Goal: Task Accomplishment & Management: Manage account settings

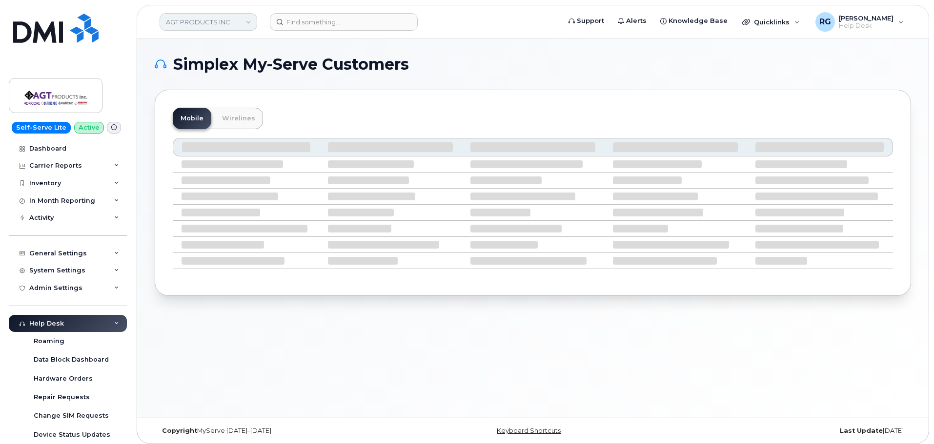
click at [214, 21] on link "AGT PRODUCTS INC" at bounding box center [209, 22] width 98 height 18
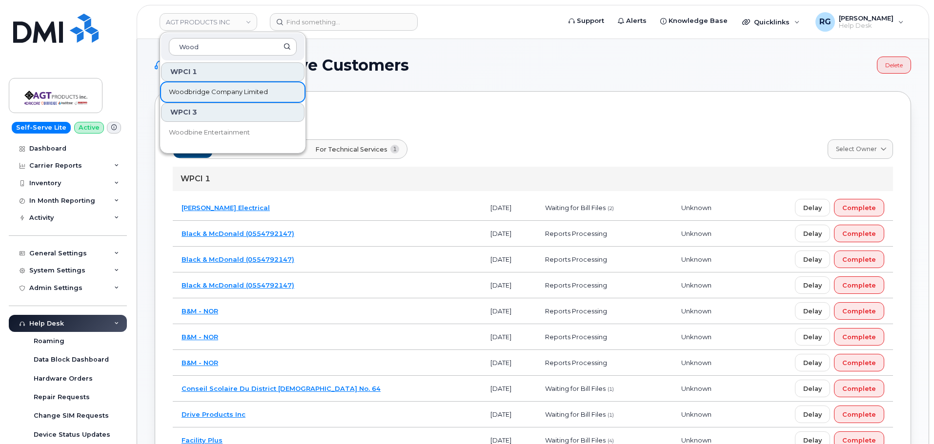
type input "Wood"
click at [226, 94] on span "Woodbridge Company Limited" at bounding box center [218, 92] width 99 height 10
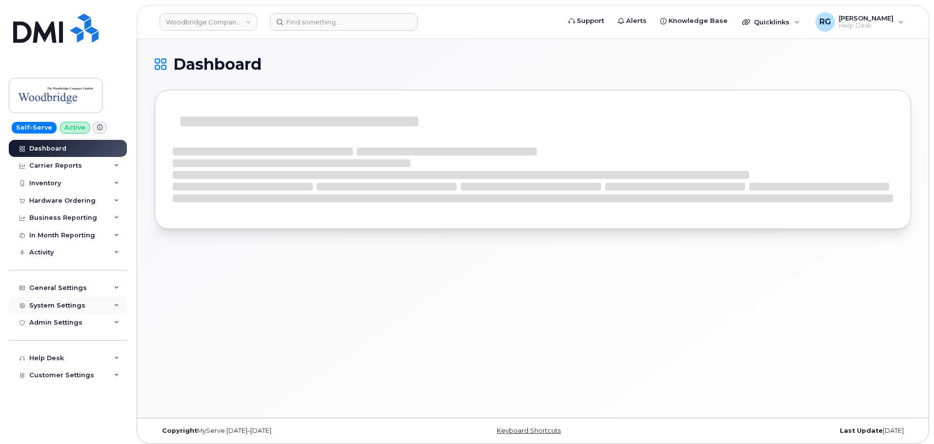
click at [63, 302] on div "System Settings" at bounding box center [57, 306] width 56 height 8
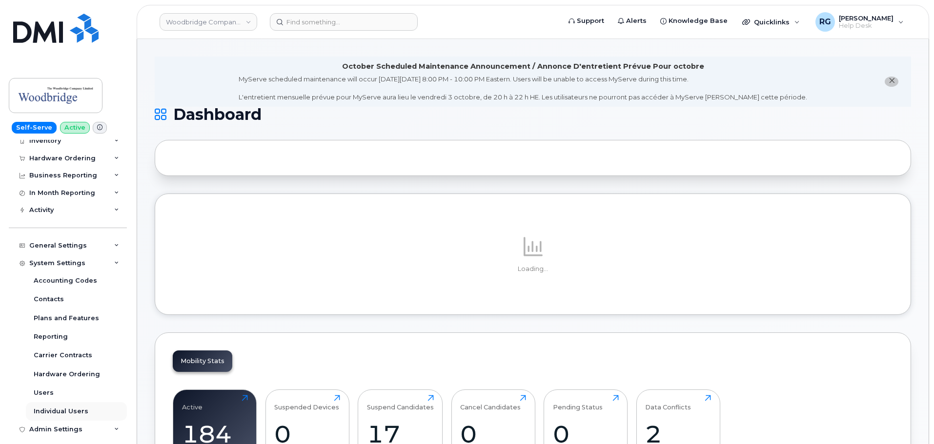
scroll to position [49, 0]
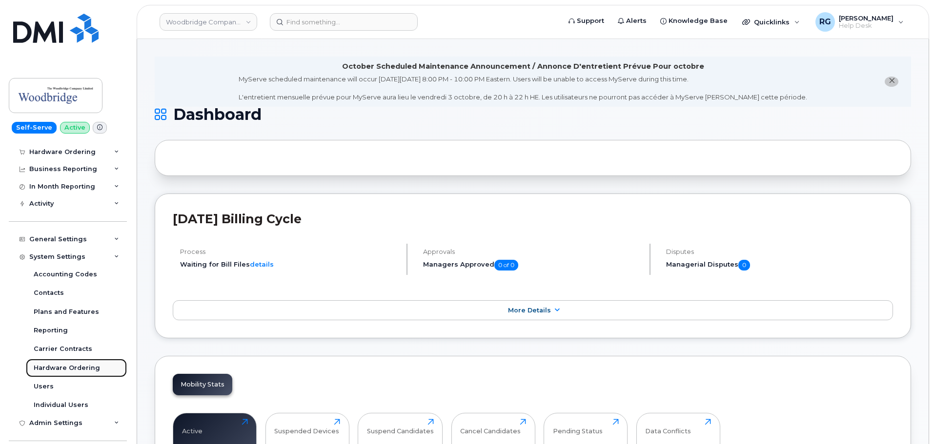
click at [84, 370] on div "Hardware Ordering" at bounding box center [67, 368] width 66 height 9
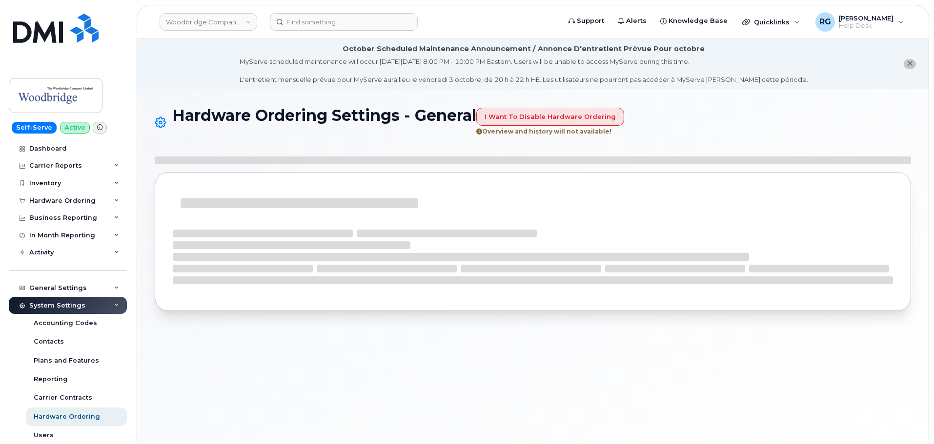
select select "admins"
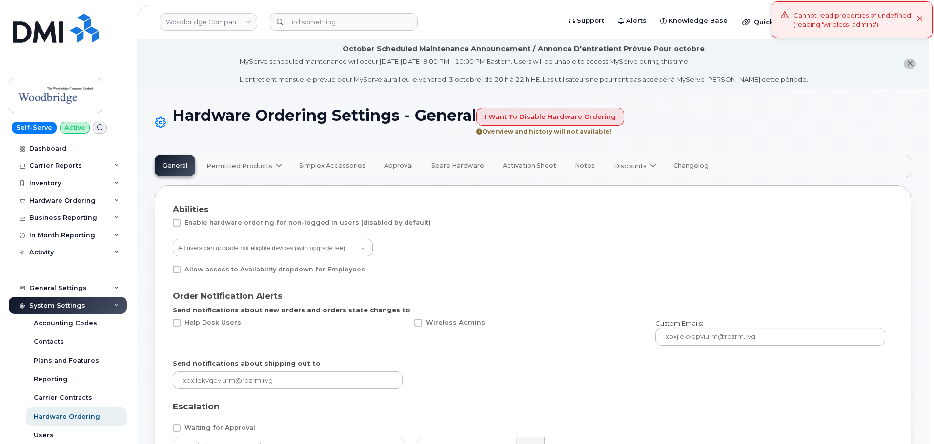
click at [259, 168] on span "Permitted Products" at bounding box center [239, 165] width 66 height 9
click at [241, 189] on div "Bell available" at bounding box center [259, 190] width 100 height 12
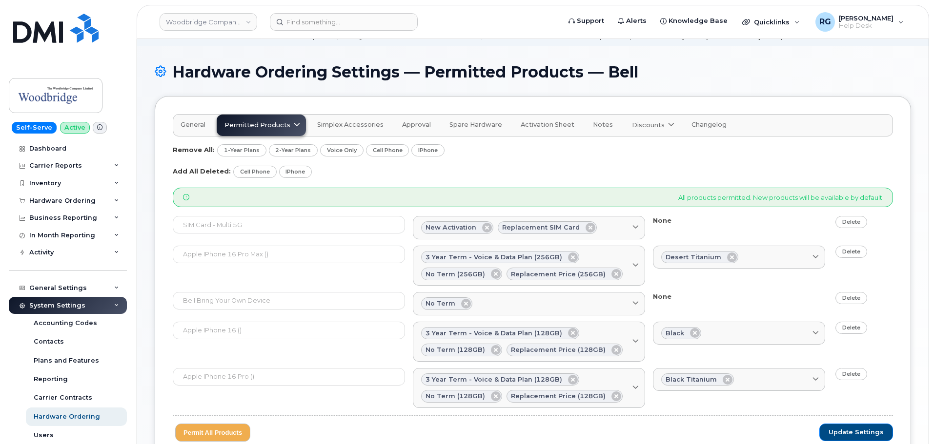
scroll to position [122, 0]
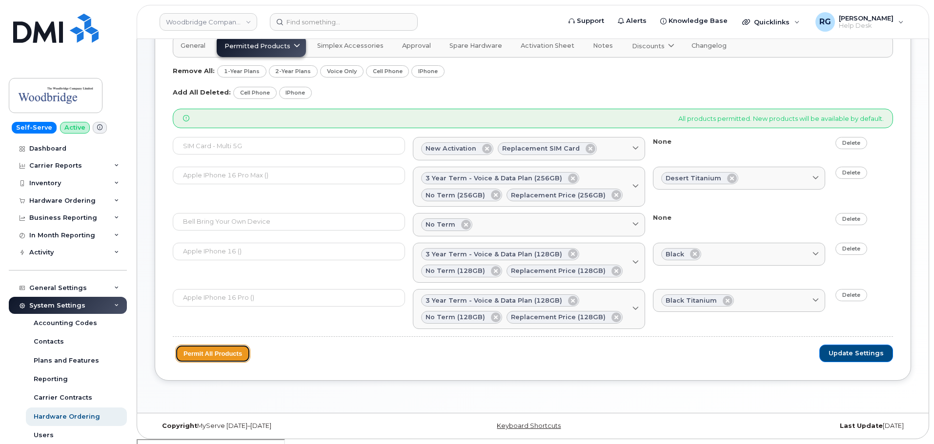
click at [226, 353] on button "Permit All Products" at bounding box center [212, 354] width 75 height 18
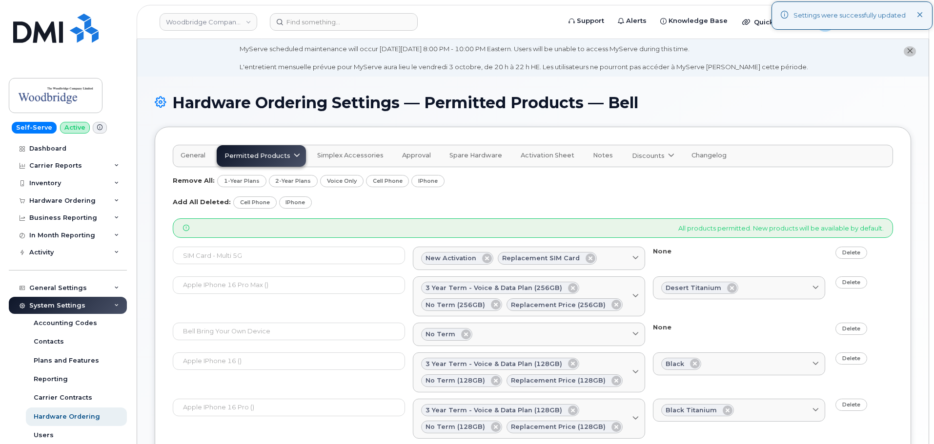
scroll to position [0, 0]
